Goal: Task Accomplishment & Management: Use online tool/utility

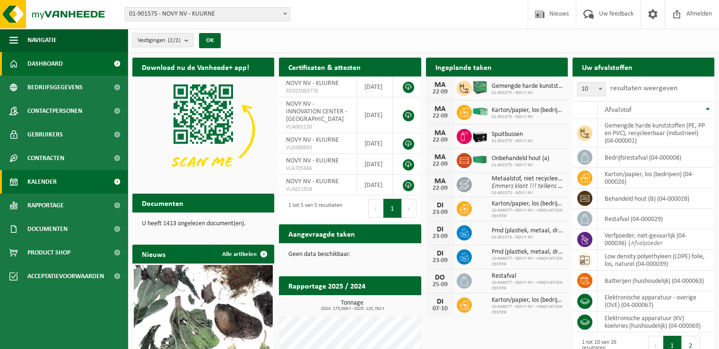
click at [64, 181] on link "Kalender" at bounding box center [64, 182] width 128 height 24
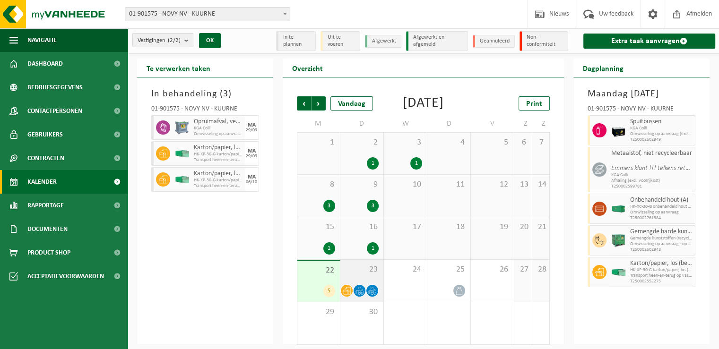
click at [357, 275] on span "23" at bounding box center [362, 270] width 34 height 10
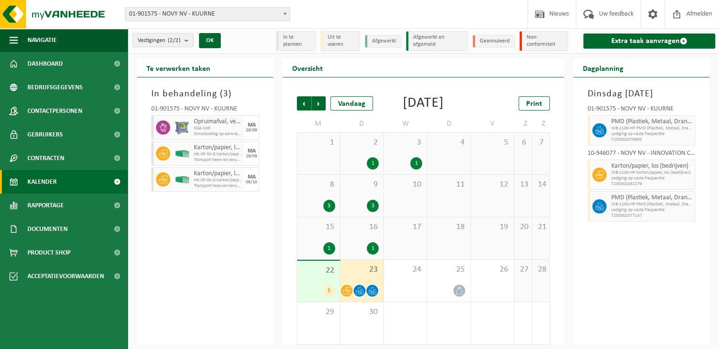
click at [323, 298] on div "22 5" at bounding box center [318, 281] width 43 height 41
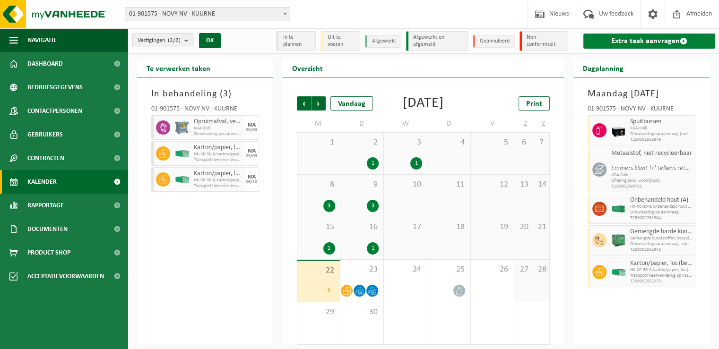
click at [612, 41] on link "Extra taak aanvragen" at bounding box center [649, 41] width 132 height 15
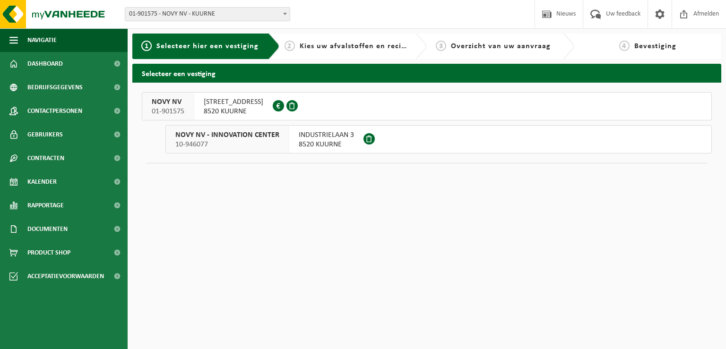
click at [218, 103] on span "NOORDLAAN 6" at bounding box center [234, 101] width 60 height 9
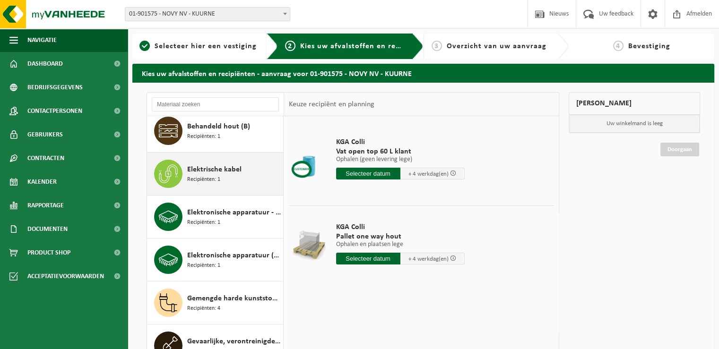
scroll to position [95, 0]
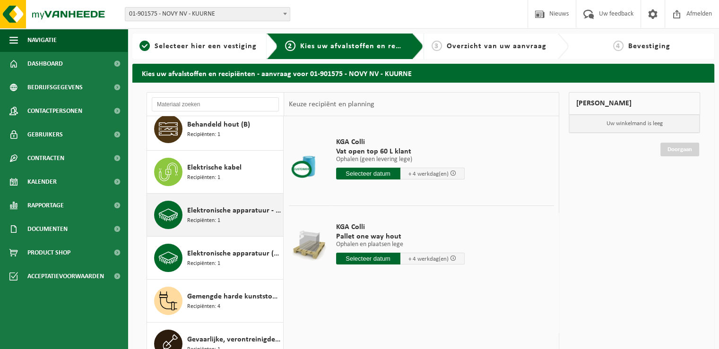
click at [240, 221] on div "Elektronische apparatuur - overige (OVE) Recipiënten: 1" at bounding box center [234, 215] width 94 height 28
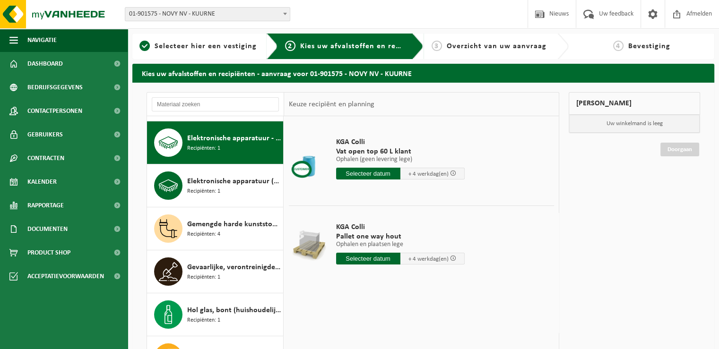
scroll to position [172, 0]
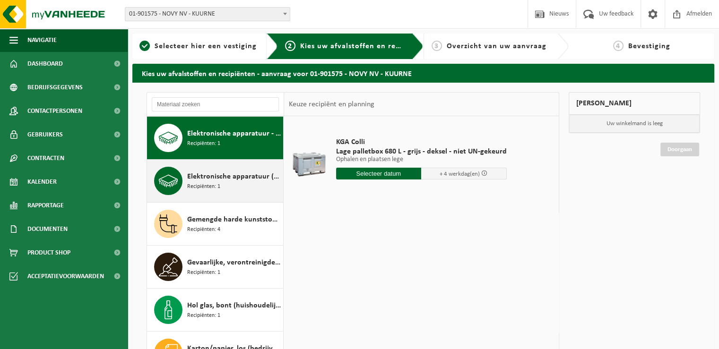
click at [235, 185] on div "Elektronische apparatuur (KV) koelvries (huishoudelijk) Recipiënten: 1" at bounding box center [234, 181] width 94 height 28
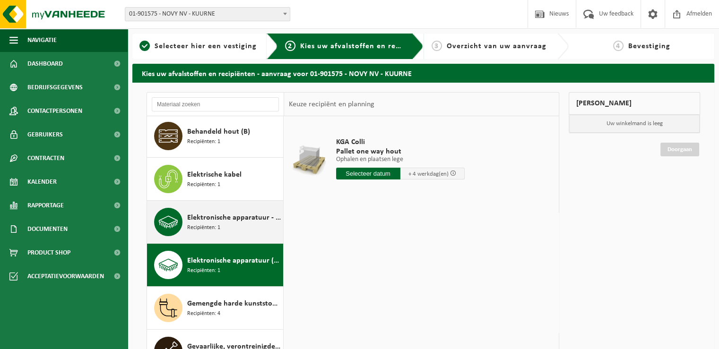
scroll to position [73, 0]
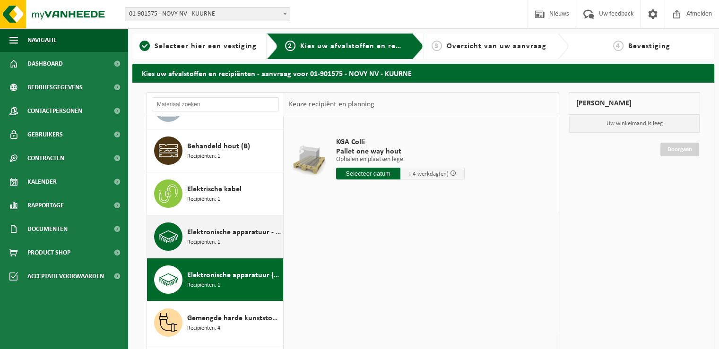
click at [244, 236] on span "Elektronische apparatuur - overige (OVE)" at bounding box center [234, 232] width 94 height 11
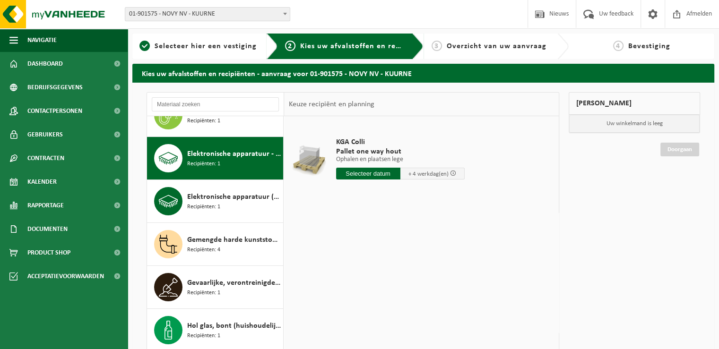
scroll to position [172, 0]
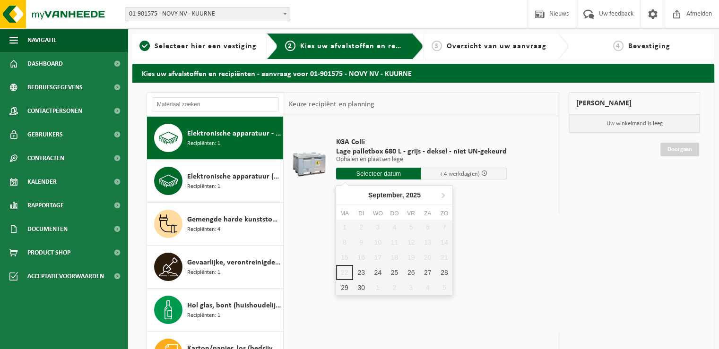
click at [378, 176] on input "text" at bounding box center [379, 174] width 86 height 12
click at [360, 272] on div "23" at bounding box center [361, 272] width 17 height 15
type input "Van [DATE]"
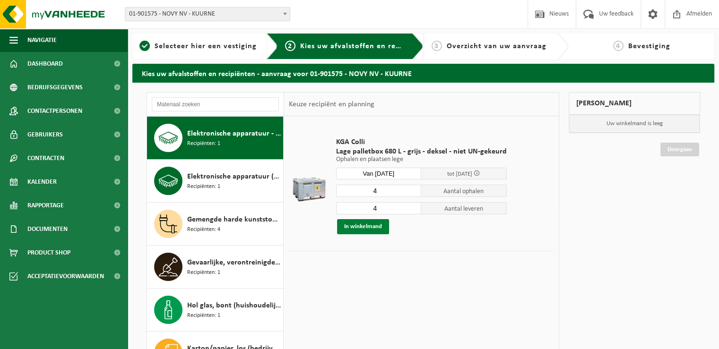
click at [357, 227] on button "In winkelmand" at bounding box center [363, 226] width 52 height 15
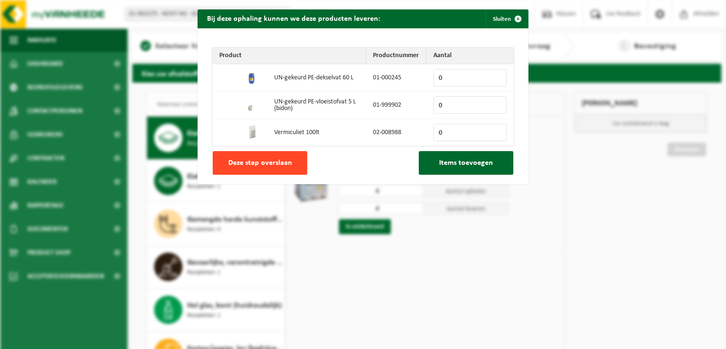
click at [275, 164] on span "Deze stap overslaan" at bounding box center [260, 163] width 64 height 8
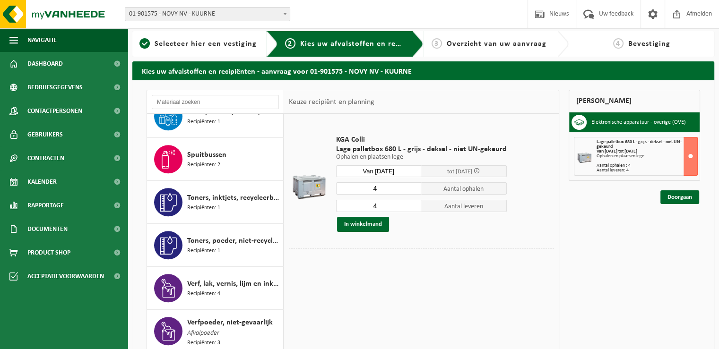
scroll to position [0, 0]
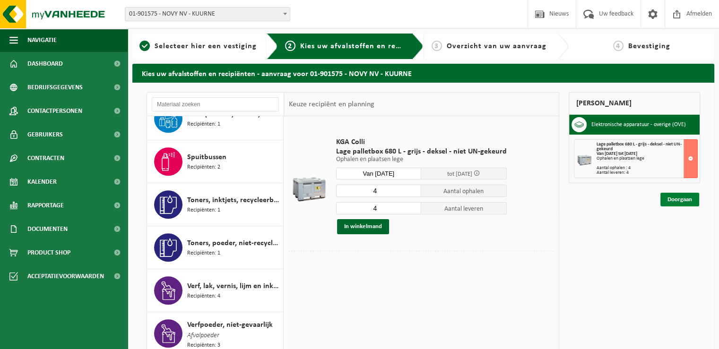
click at [676, 202] on link "Doorgaan" at bounding box center [679, 200] width 39 height 14
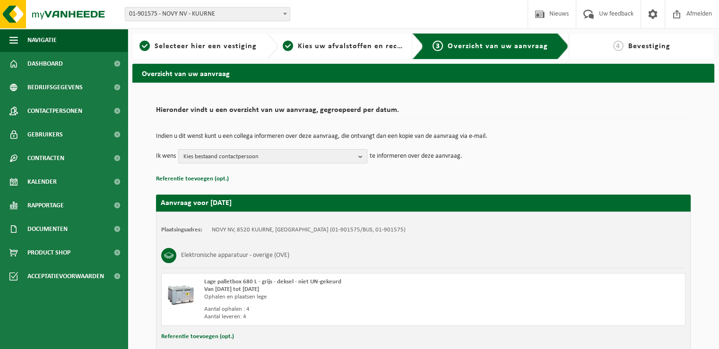
click at [362, 156] on b "button" at bounding box center [362, 156] width 9 height 13
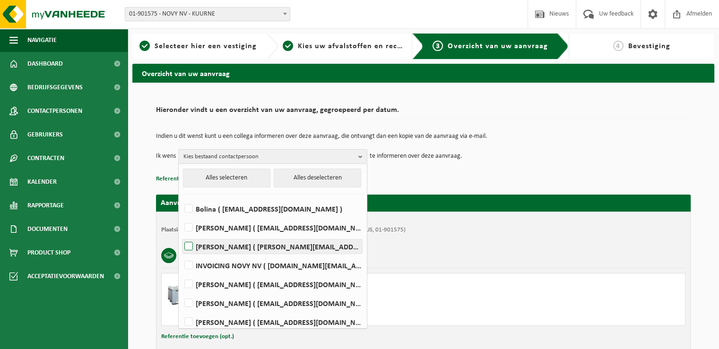
click at [302, 249] on label "David Lampaert ( david.lampaert@novy.com )" at bounding box center [272, 247] width 180 height 14
click at [181, 235] on input "David Lampaert ( david.lampaert@novy.com )" at bounding box center [181, 234] width 0 height 0
checkbox input "true"
click at [454, 185] on div "Aanvraag voor 2025-09-23 Plaatsingsadres: NOVY NV, 8520 KUURNE, NOORDLAAN 6 (01…" at bounding box center [423, 275] width 534 height 180
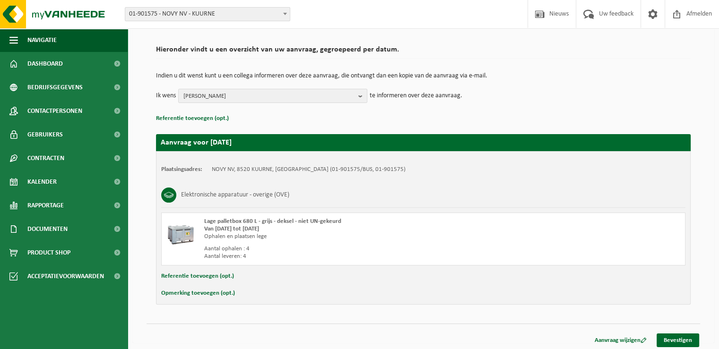
scroll to position [63, 0]
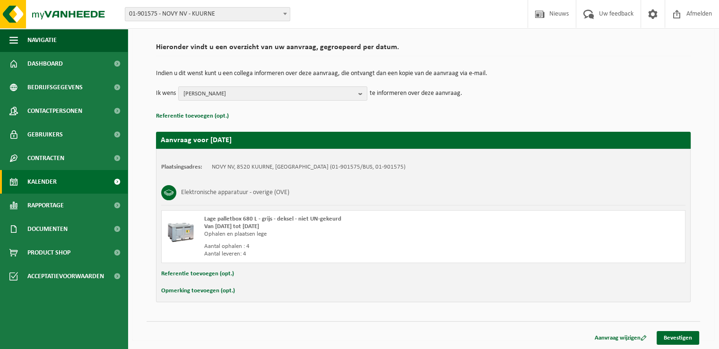
click at [66, 186] on link "Kalender" at bounding box center [64, 182] width 128 height 24
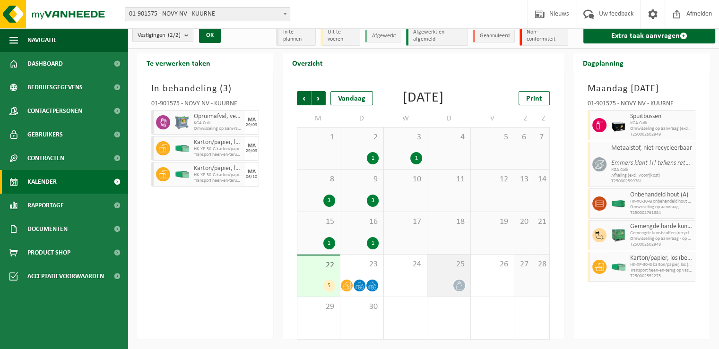
scroll to position [19, 0]
click at [322, 91] on span "Volgende" at bounding box center [318, 98] width 14 height 14
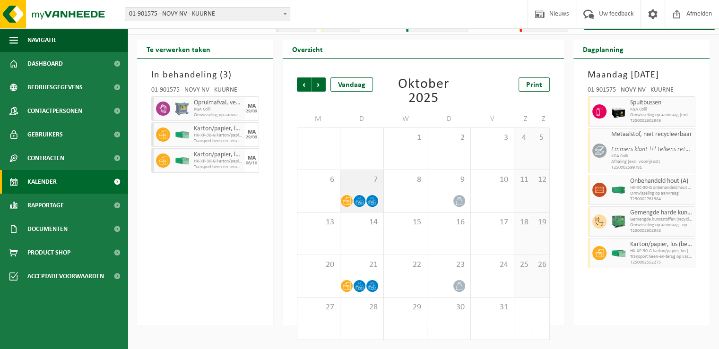
click at [358, 181] on span "7" at bounding box center [362, 180] width 34 height 10
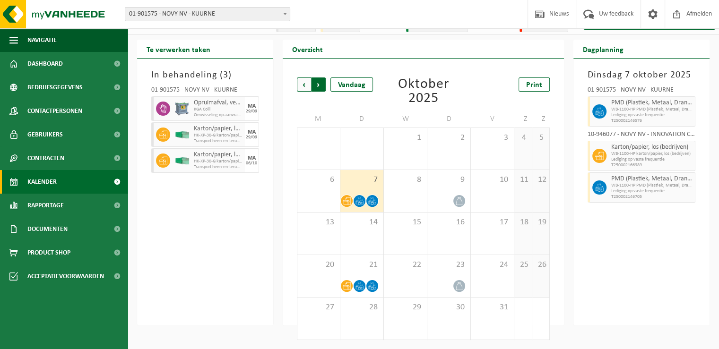
click at [299, 83] on span "Vorige" at bounding box center [304, 84] width 14 height 14
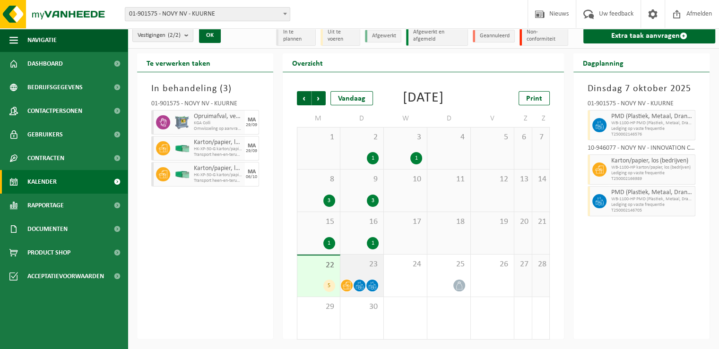
click at [365, 272] on div "23" at bounding box center [361, 276] width 43 height 42
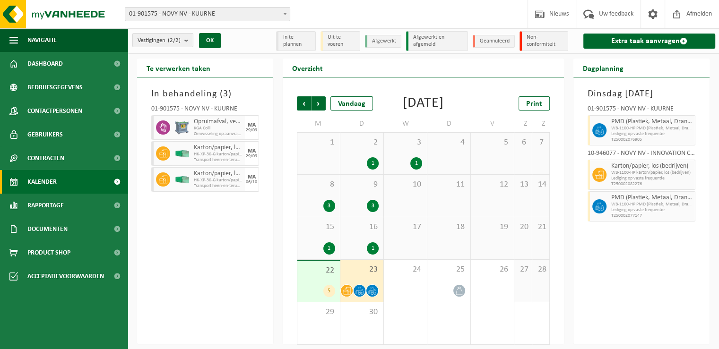
click at [312, 293] on div "22 5" at bounding box center [318, 281] width 43 height 41
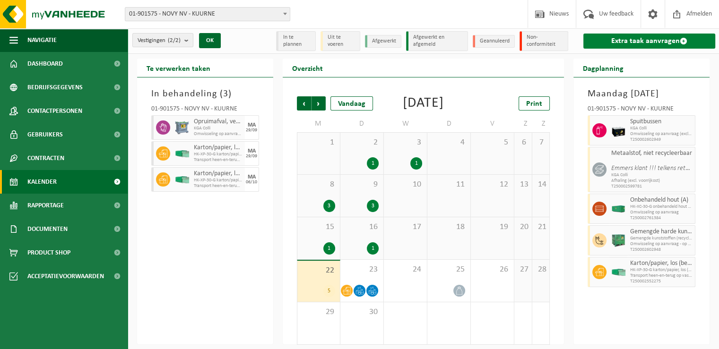
click at [630, 42] on link "Extra taak aanvragen" at bounding box center [649, 41] width 132 height 15
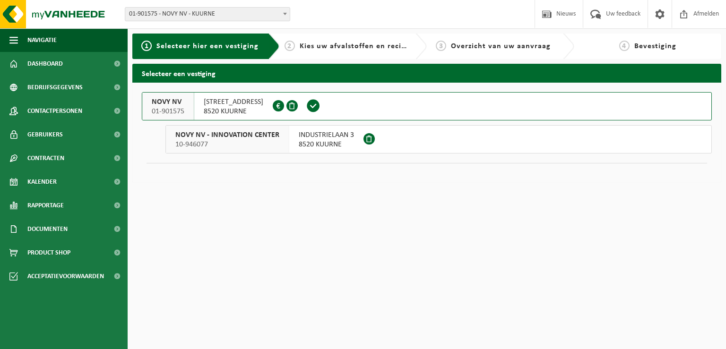
click at [232, 102] on span "[STREET_ADDRESS]" at bounding box center [234, 101] width 60 height 9
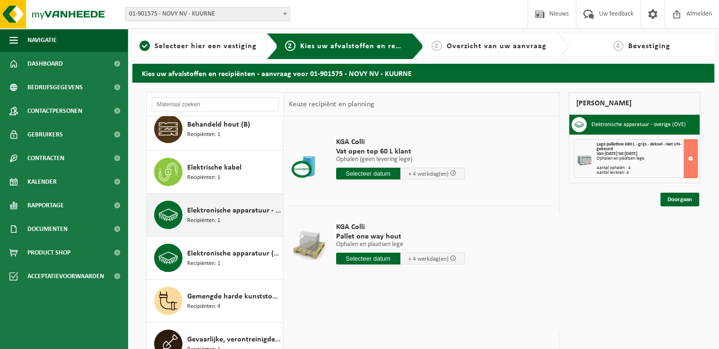
click at [241, 226] on div "Elektronische apparatuur - overige (OVE) Recipiënten: 1" at bounding box center [234, 215] width 94 height 28
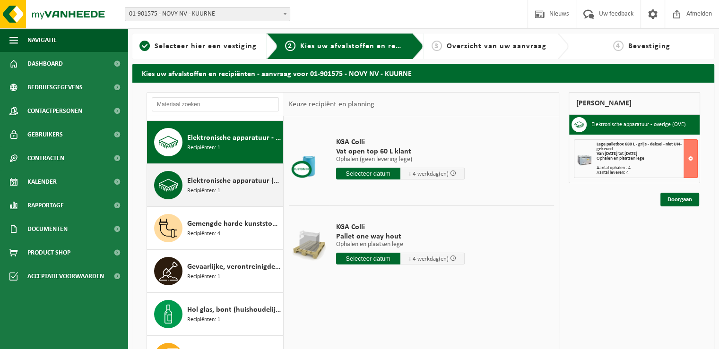
scroll to position [172, 0]
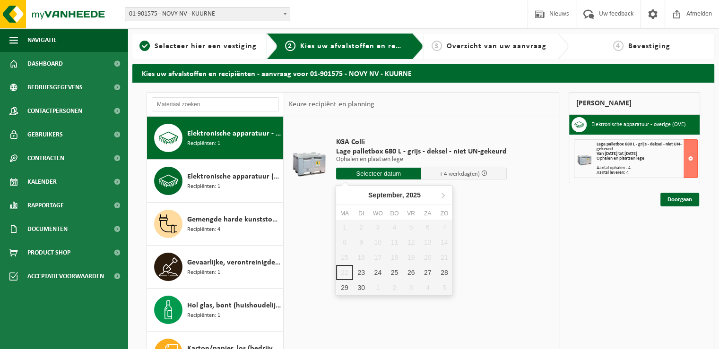
click at [388, 175] on input "text" at bounding box center [379, 174] width 86 height 12
click at [358, 274] on div "23" at bounding box center [361, 272] width 17 height 15
type input "Van 2025-09-23"
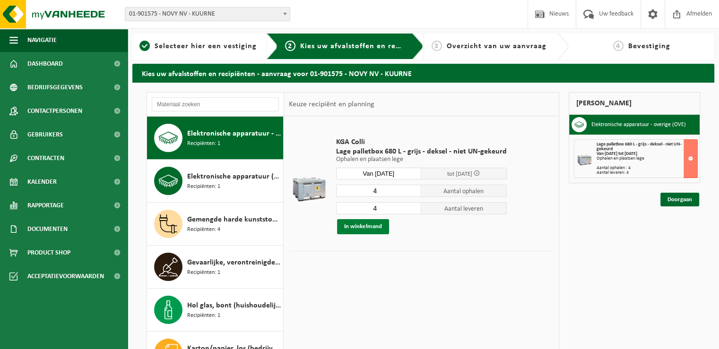
click at [361, 226] on button "In winkelmand" at bounding box center [363, 226] width 52 height 15
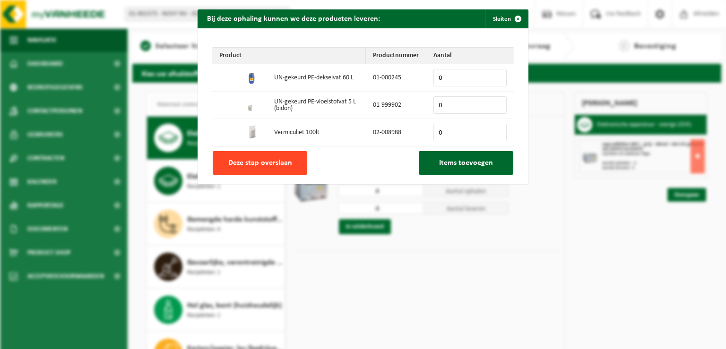
click at [272, 164] on span "Deze stap overslaan" at bounding box center [260, 163] width 64 height 8
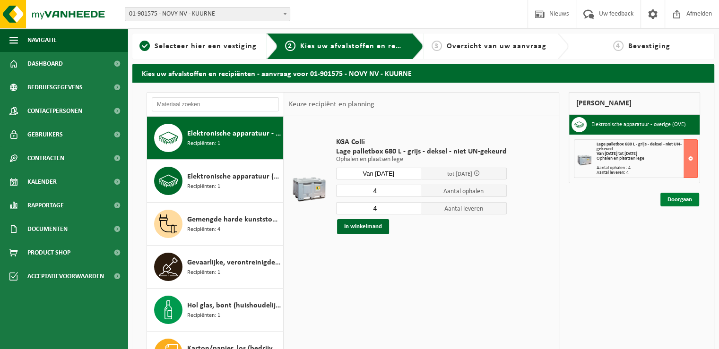
click at [676, 200] on link "Doorgaan" at bounding box center [679, 200] width 39 height 14
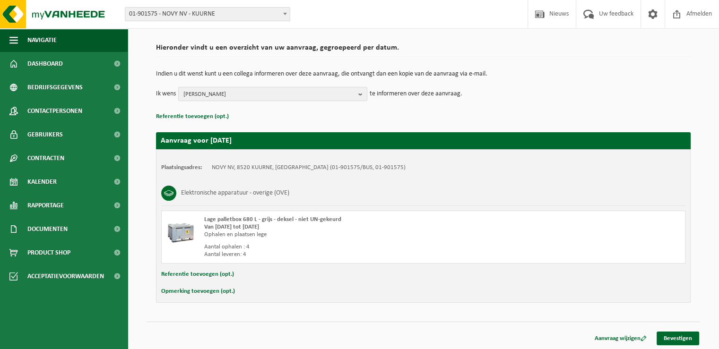
scroll to position [63, 0]
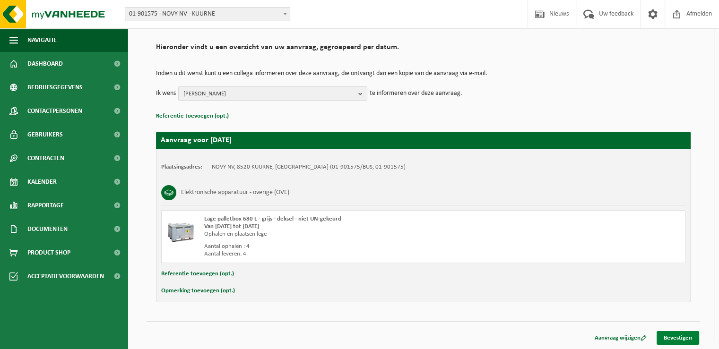
click at [673, 337] on link "Bevestigen" at bounding box center [677, 338] width 43 height 14
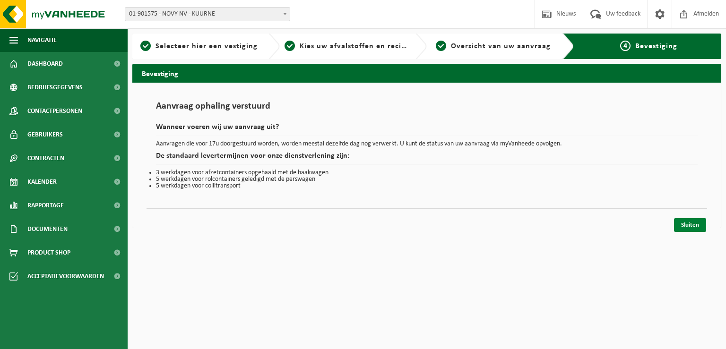
drag, startPoint x: 698, startPoint y: 223, endPoint x: 688, endPoint y: 222, distance: 9.9
click at [697, 223] on link "Sluiten" at bounding box center [690, 225] width 32 height 14
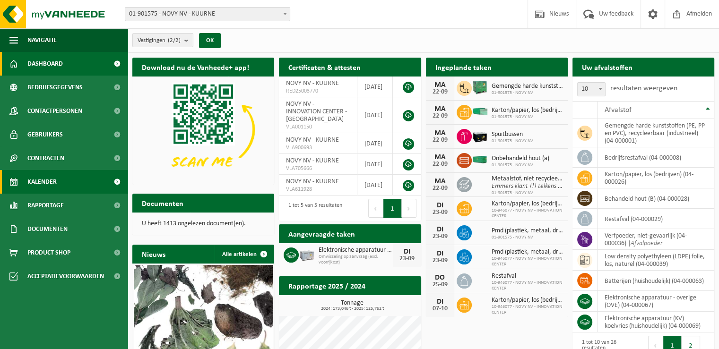
click at [60, 182] on link "Kalender" at bounding box center [64, 182] width 128 height 24
